Goal: Obtain resource: Download file/media

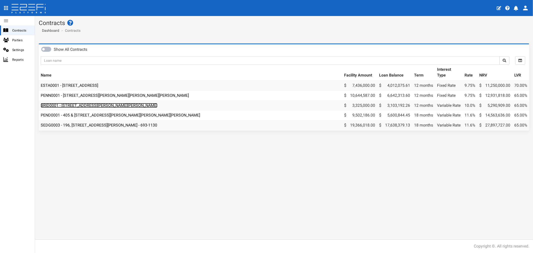
click at [109, 105] on link "BRID0001 - [STREET_ADDRESS][PERSON_NAME][PERSON_NAME]" at bounding box center [99, 105] width 117 height 5
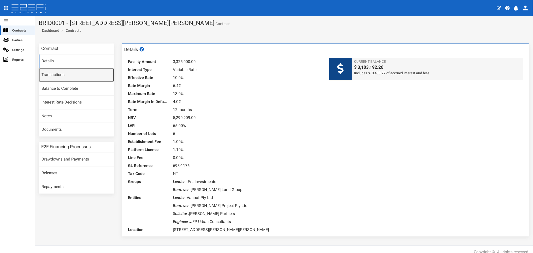
click at [61, 76] on link "Transactions" at bounding box center [77, 75] width 76 height 14
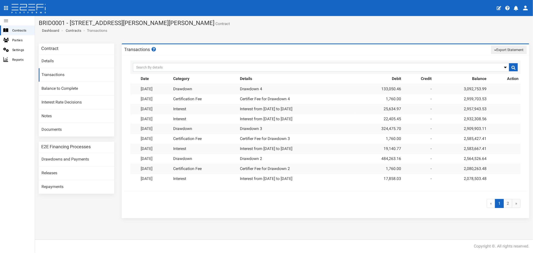
drag, startPoint x: 508, startPoint y: 51, endPoint x: 505, endPoint y: 51, distance: 3.5
click at [508, 51] on button "Export Statement" at bounding box center [509, 50] width 36 height 9
click at [494, 58] on link "pdf" at bounding box center [507, 59] width 40 height 7
